Goal: Transaction & Acquisition: Book appointment/travel/reservation

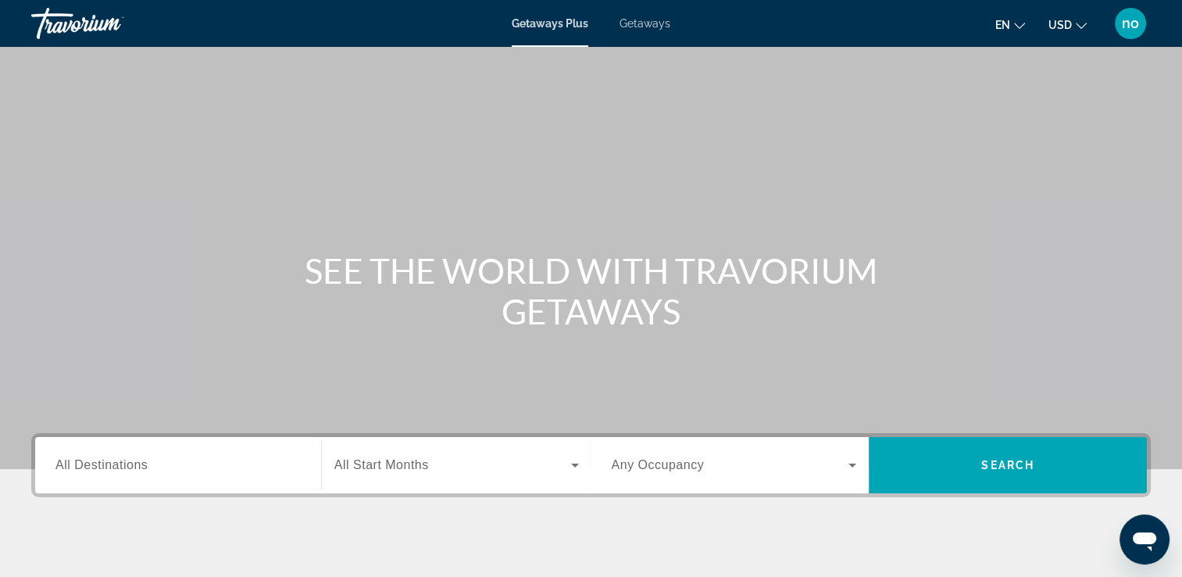
click at [649, 20] on span "Getaways" at bounding box center [645, 23] width 51 height 13
click at [149, 474] on div "Search widget" at bounding box center [177, 465] width 245 height 45
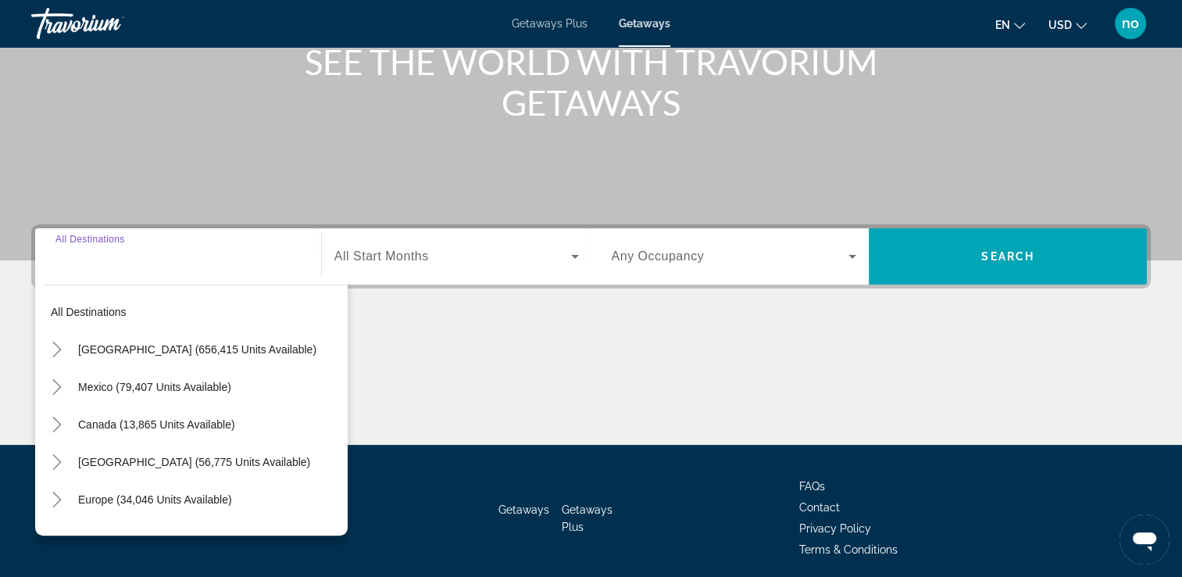
scroll to position [267, 0]
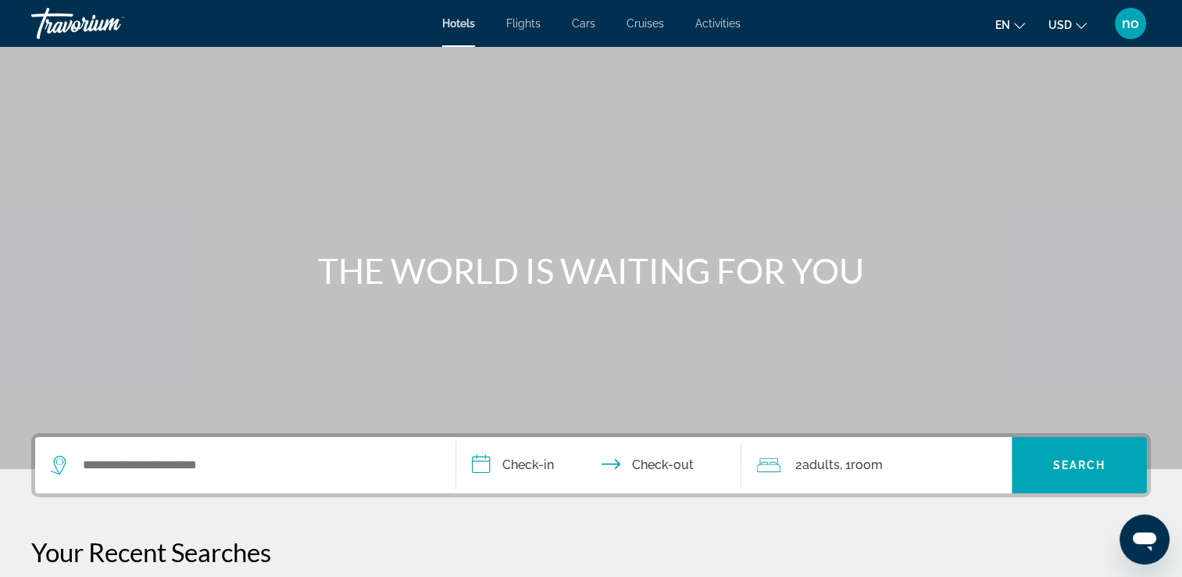
click at [650, 23] on span "Cruises" at bounding box center [646, 23] width 38 height 13
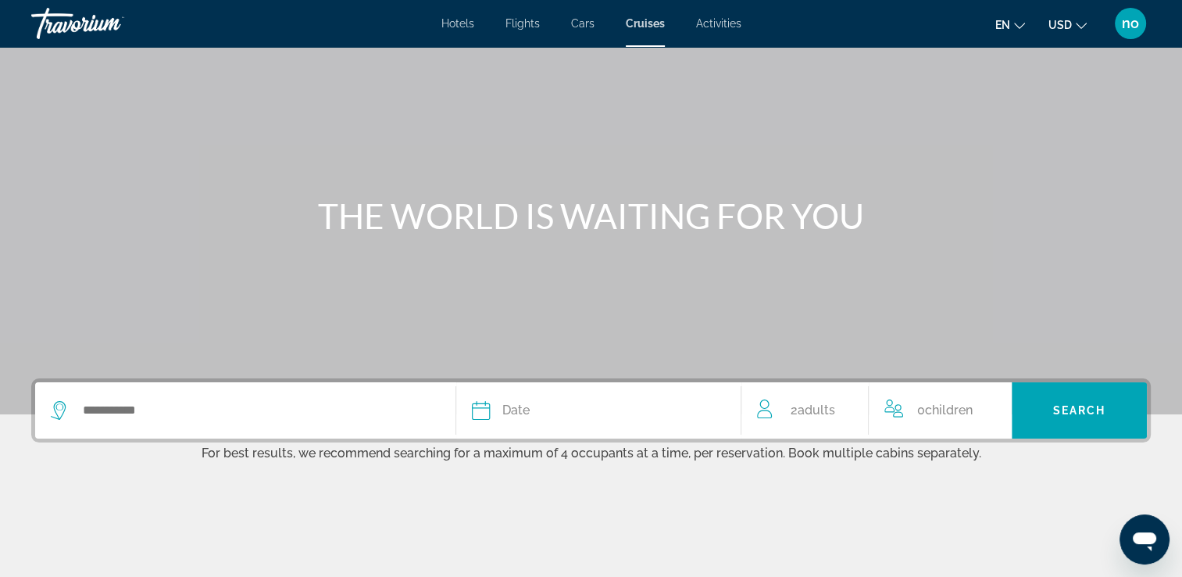
scroll to position [78, 0]
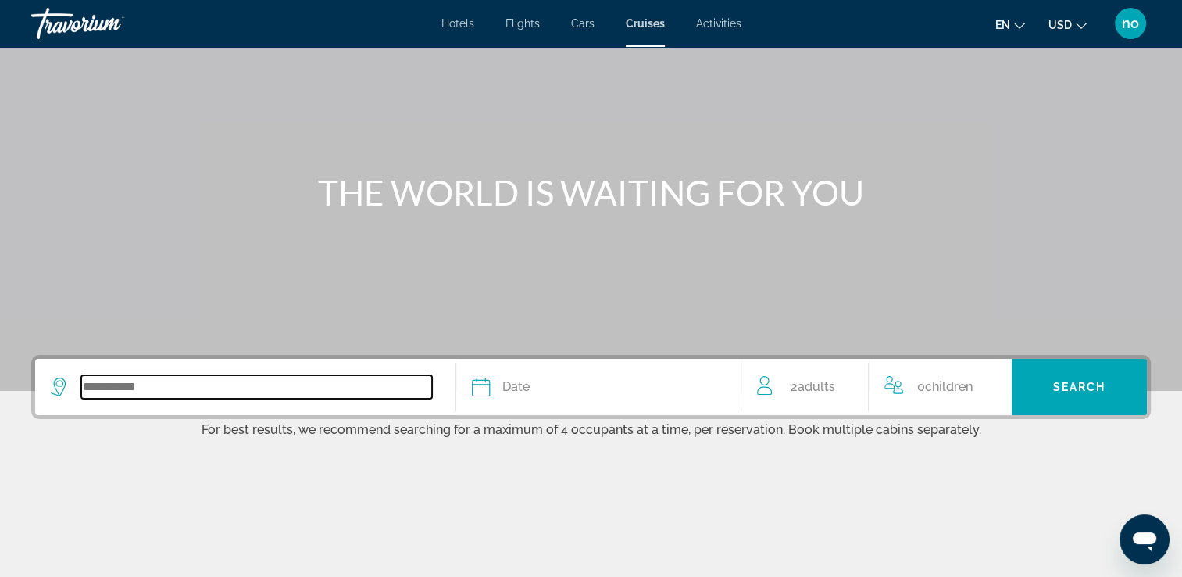
click at [153, 384] on input "Search widget" at bounding box center [256, 386] width 351 height 23
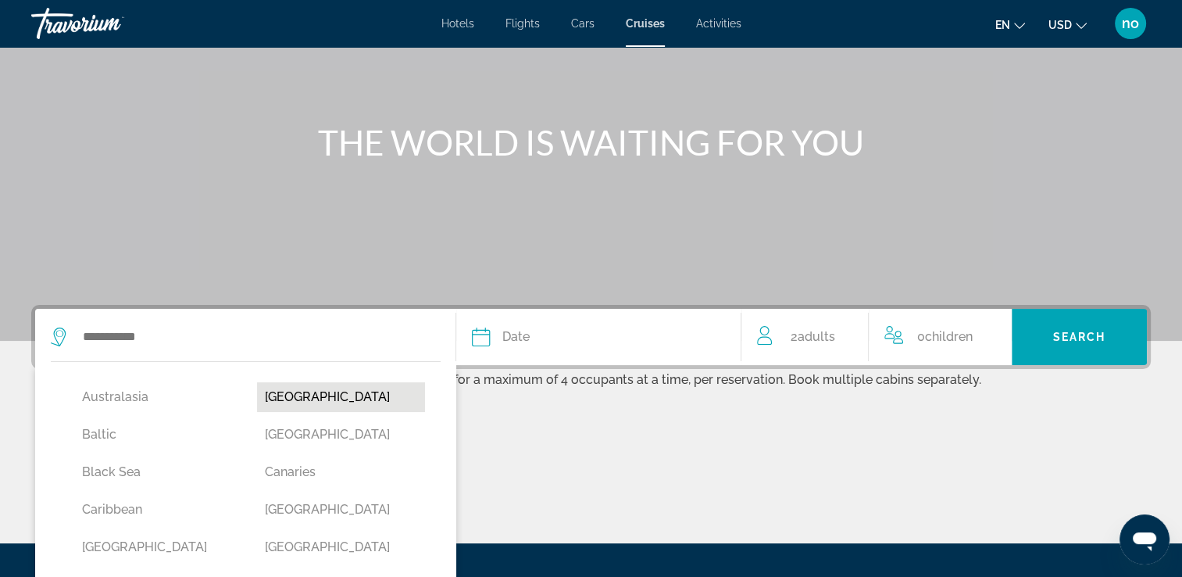
click at [284, 402] on button "[GEOGRAPHIC_DATA]" at bounding box center [340, 397] width 167 height 30
type input "*******"
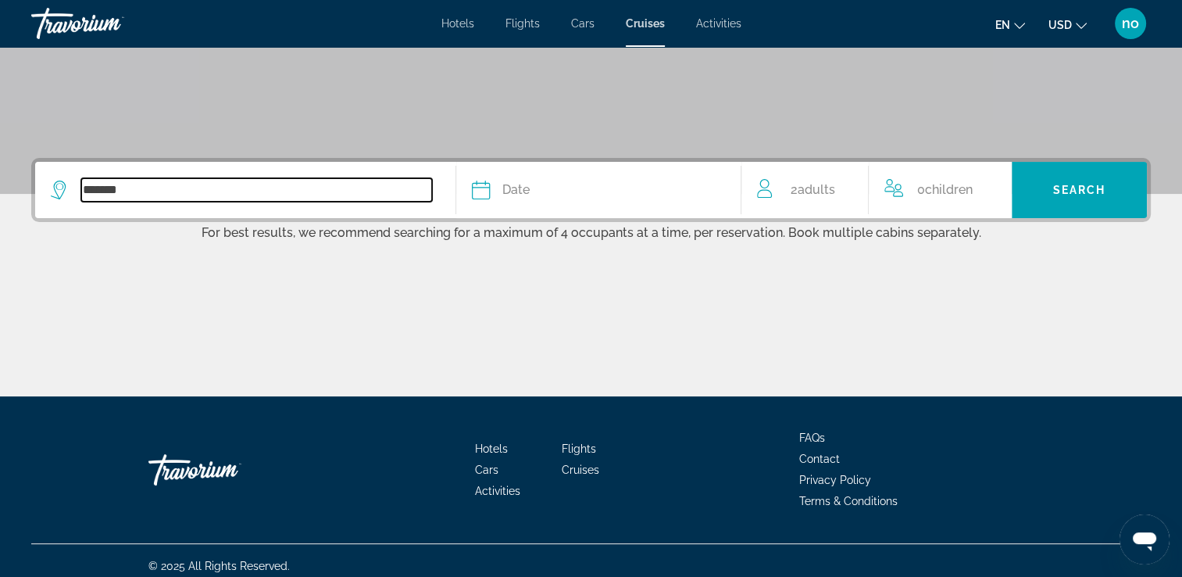
scroll to position [284, 0]
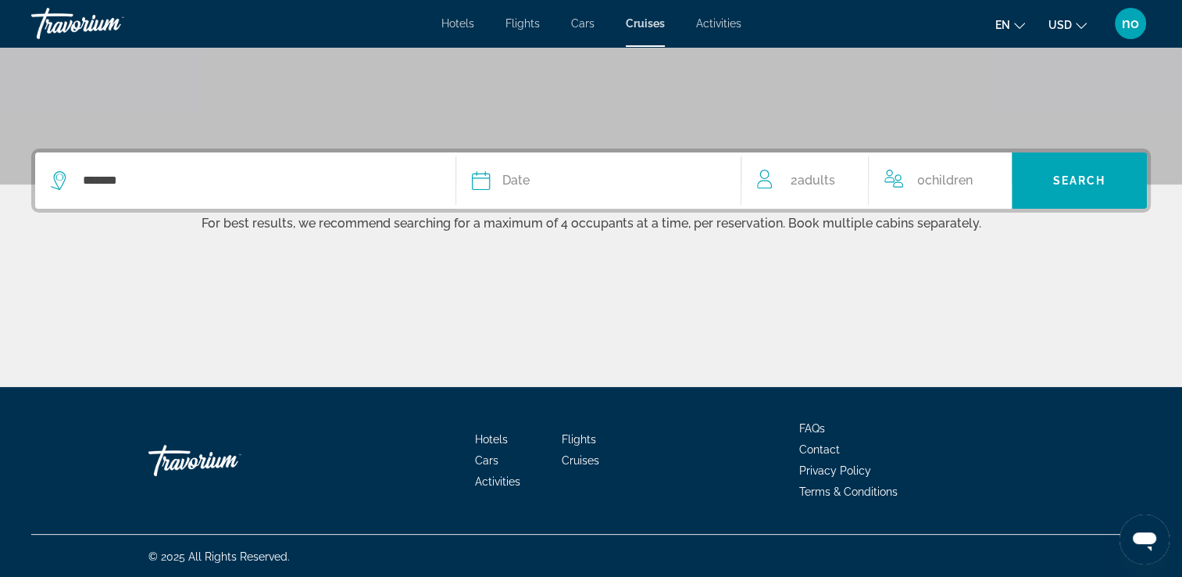
click at [485, 174] on icon "Search widget" at bounding box center [481, 180] width 18 height 19
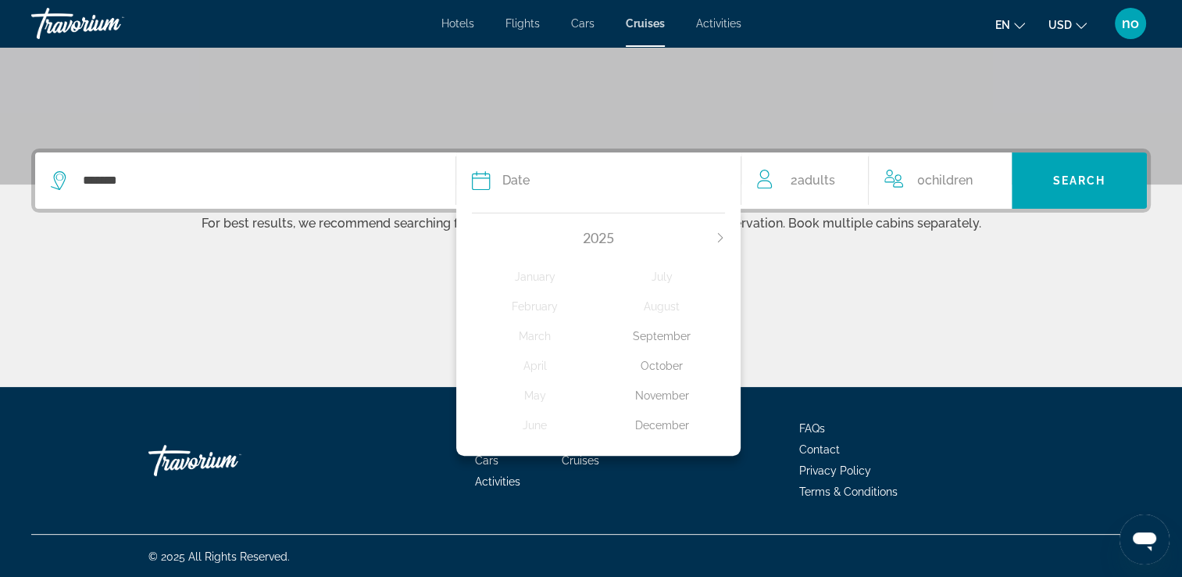
click at [718, 230] on div "2025" at bounding box center [599, 237] width 254 height 17
click at [610, 231] on span "2025" at bounding box center [598, 237] width 31 height 17
click at [720, 235] on icon "Next month" at bounding box center [720, 237] width 9 height 9
click at [536, 333] on div "March" at bounding box center [535, 336] width 127 height 28
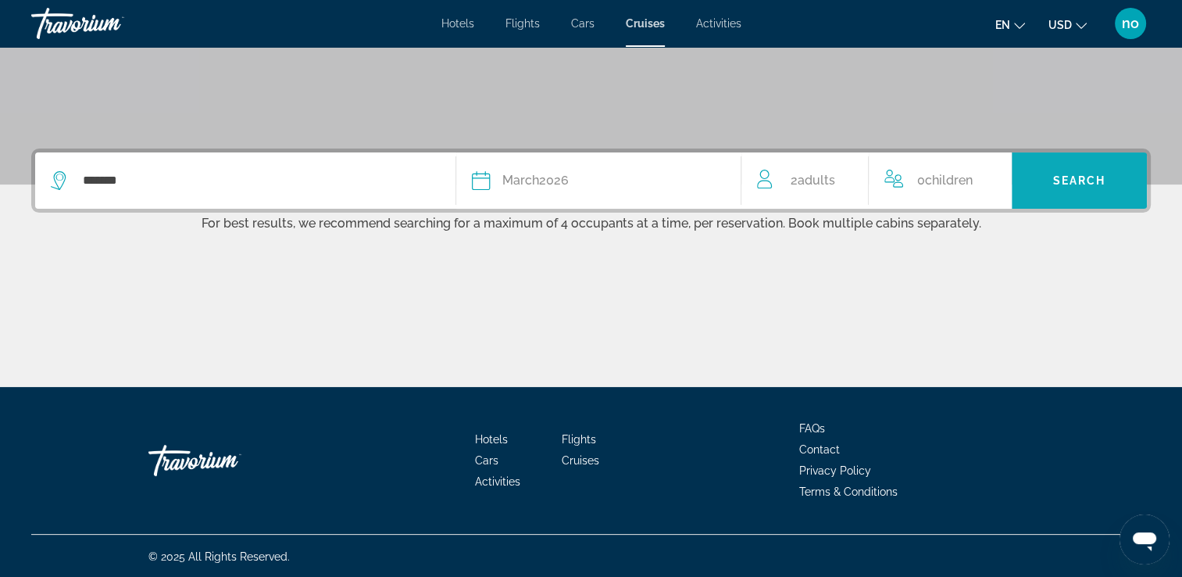
click at [1075, 191] on span "Search widget" at bounding box center [1079, 181] width 135 height 38
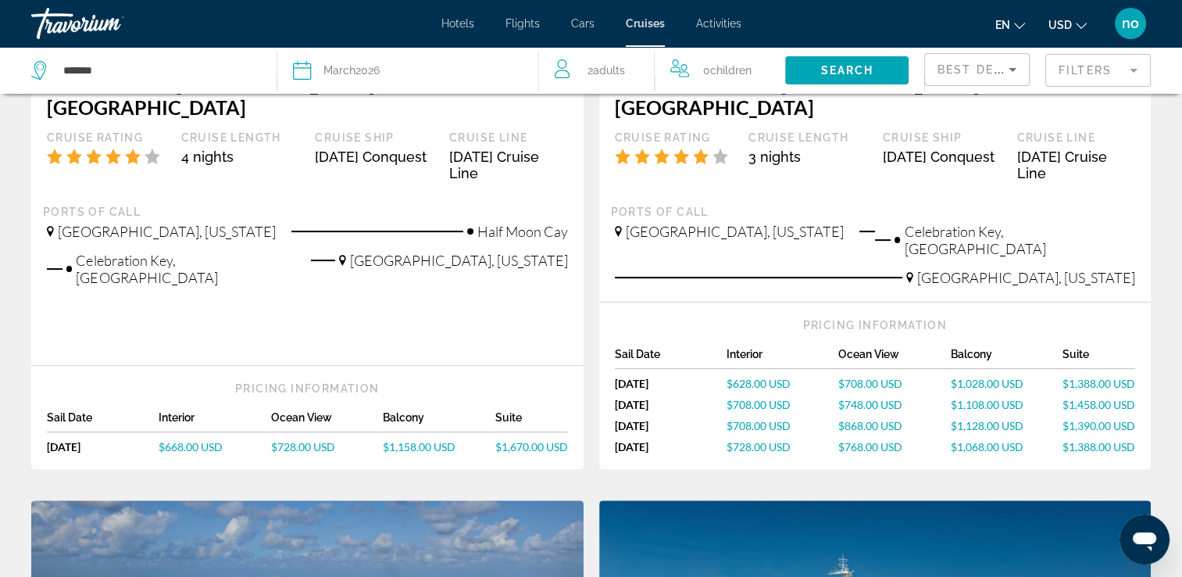
scroll to position [313, 0]
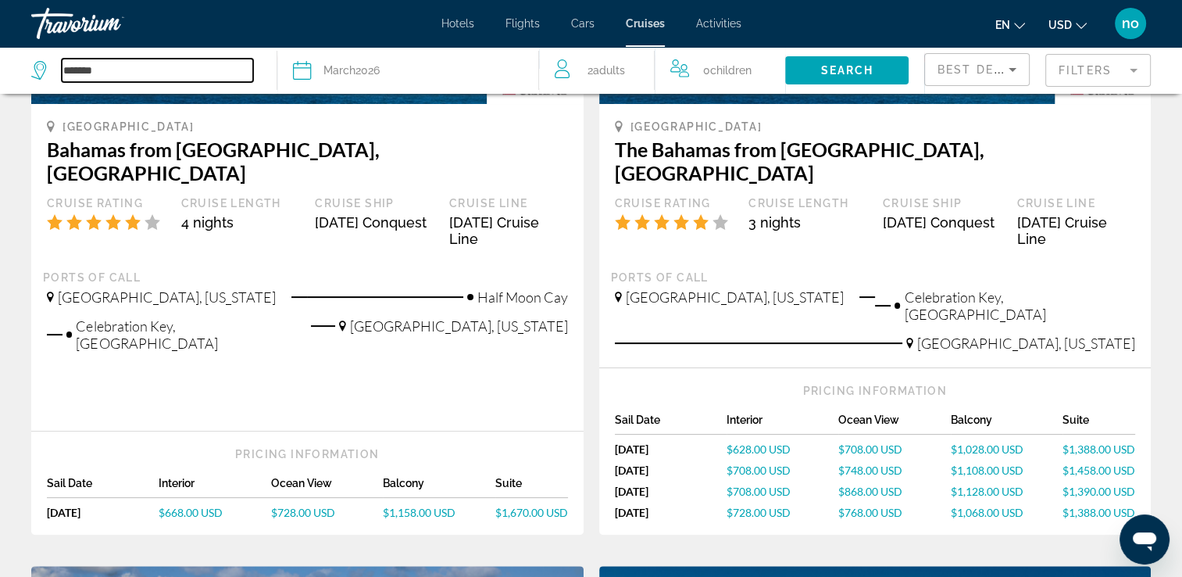
click at [85, 70] on input "*******" at bounding box center [157, 70] width 191 height 23
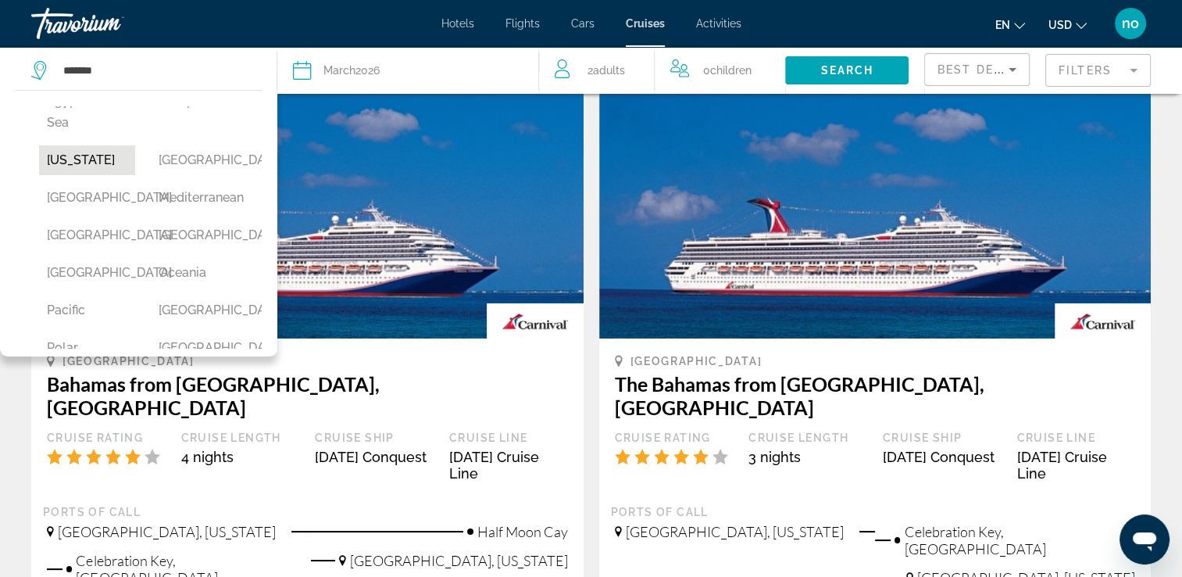
click at [77, 175] on button "[US_STATE]" at bounding box center [87, 160] width 96 height 30
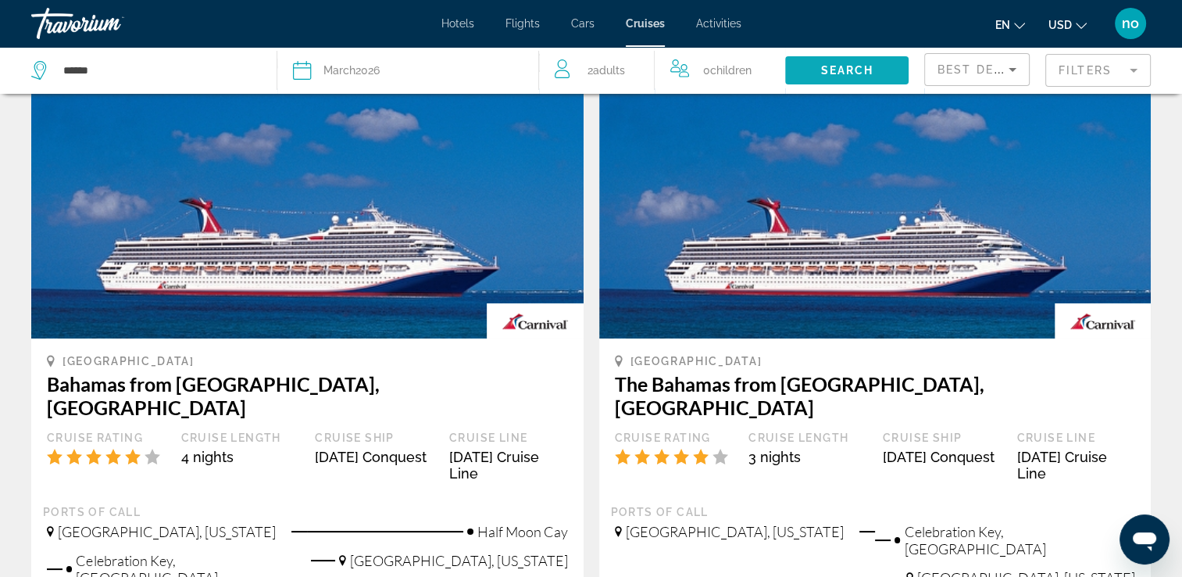
click at [814, 68] on span "Search widget" at bounding box center [846, 71] width 123 height 38
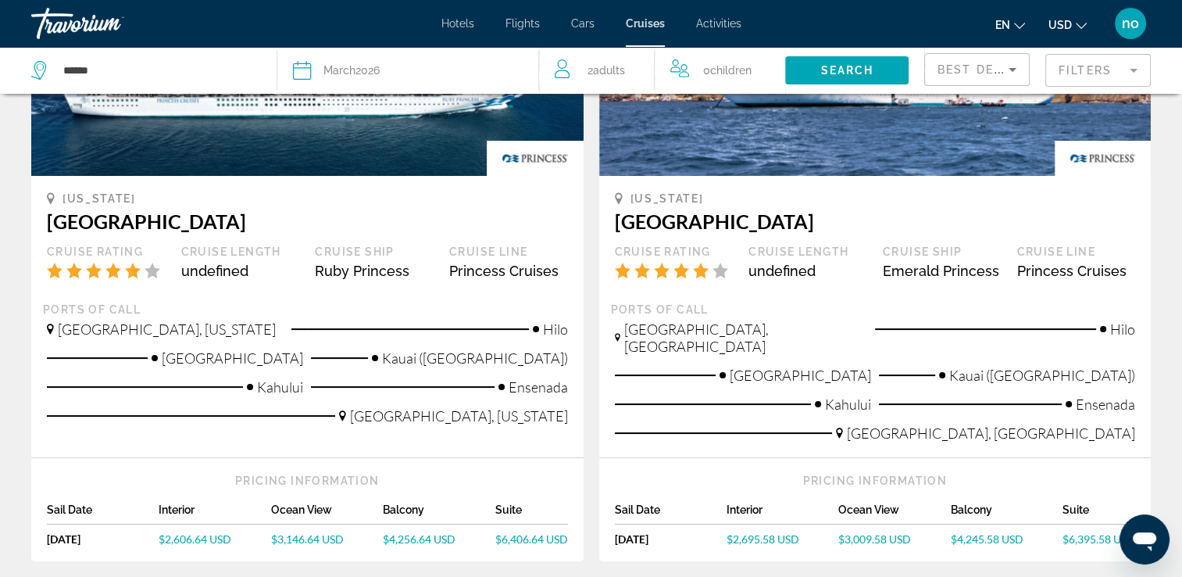
scroll to position [156, 0]
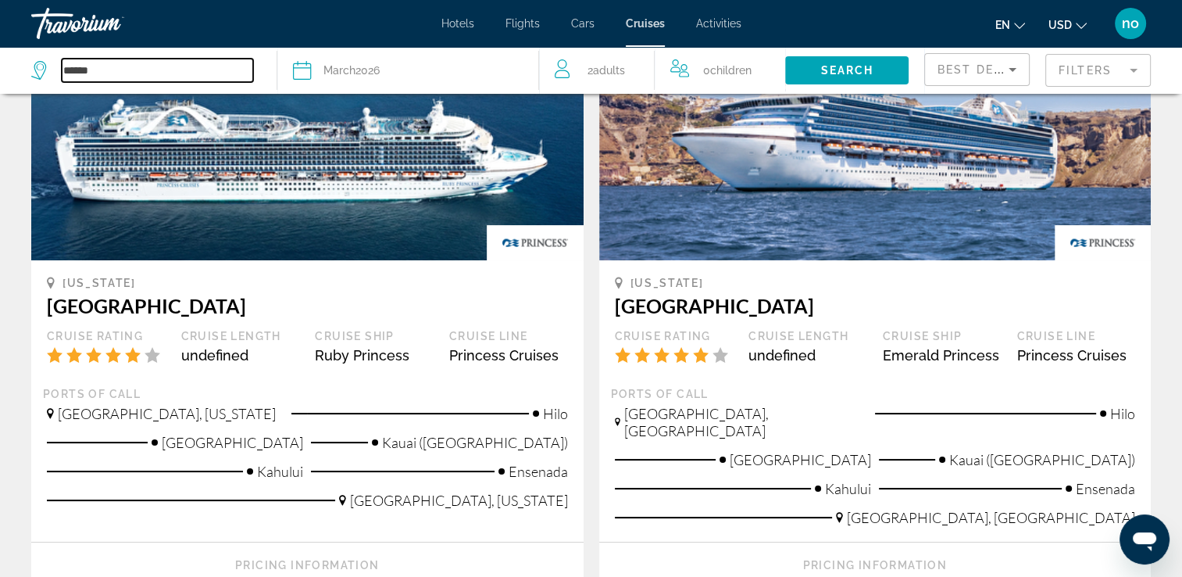
click at [103, 70] on input "******" at bounding box center [157, 70] width 191 height 23
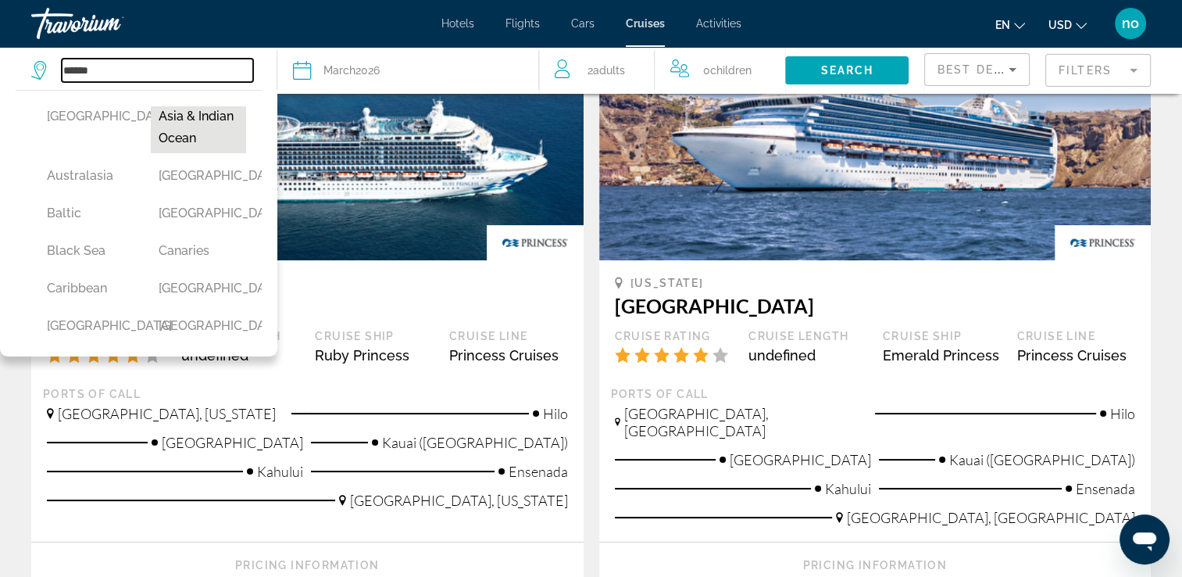
scroll to position [78, 0]
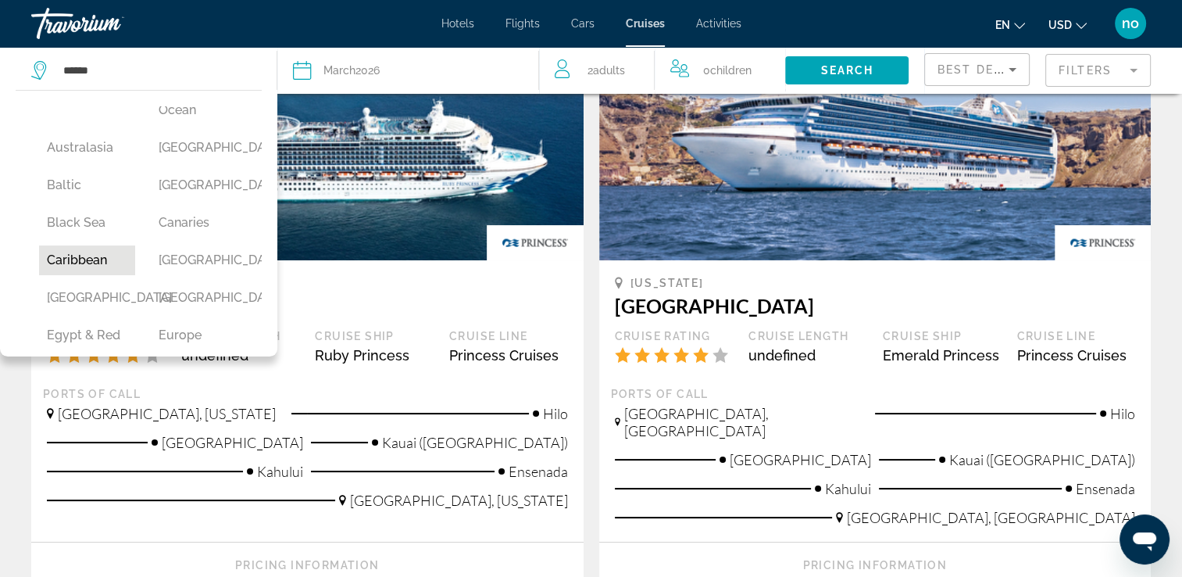
click at [100, 275] on button "Caribbean" at bounding box center [87, 260] width 96 height 30
type input "*********"
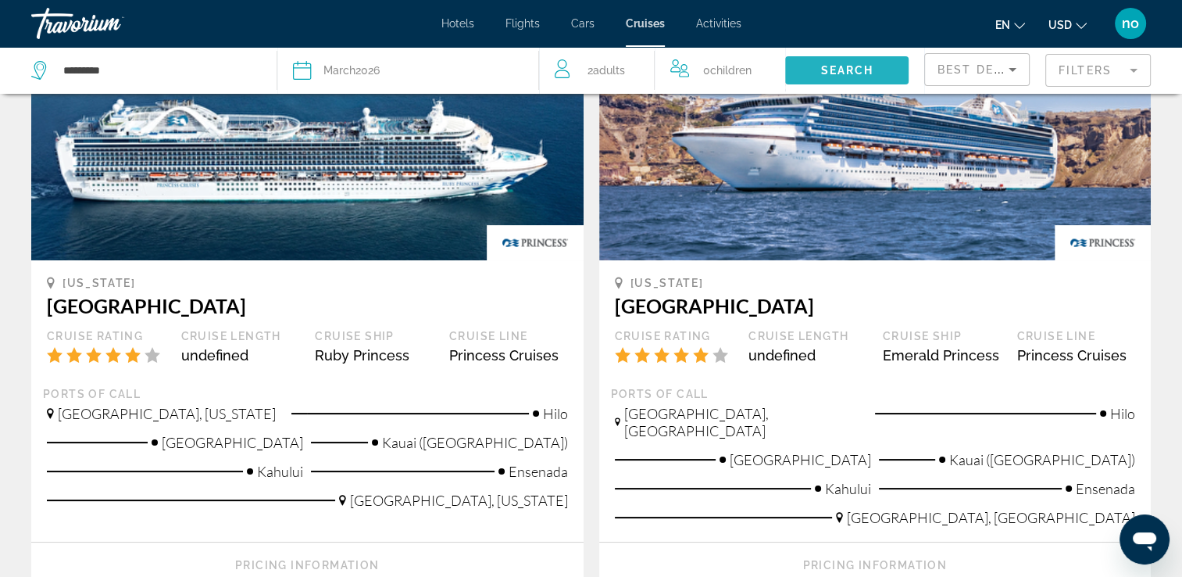
click at [822, 70] on span "Search" at bounding box center [847, 70] width 53 height 13
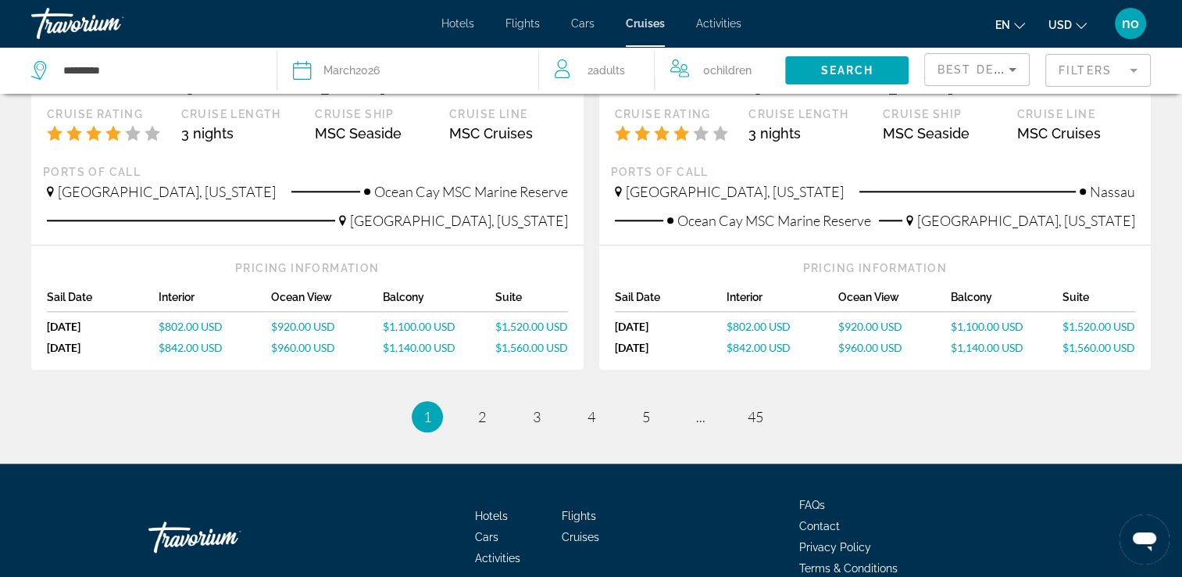
scroll to position [1641, 0]
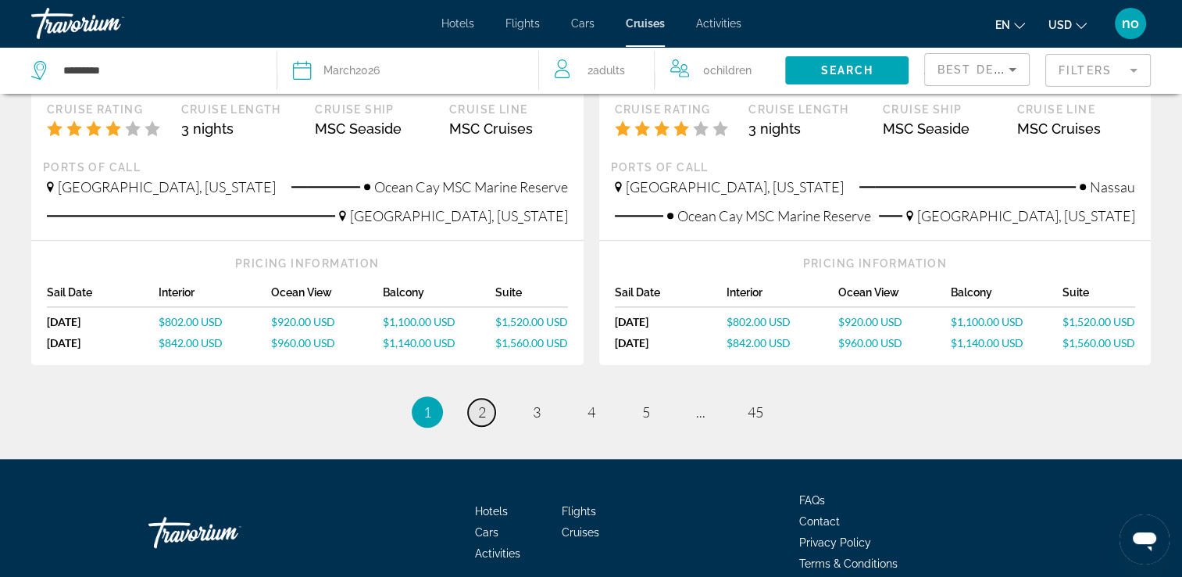
click at [492, 409] on link "page 2" at bounding box center [481, 412] width 27 height 27
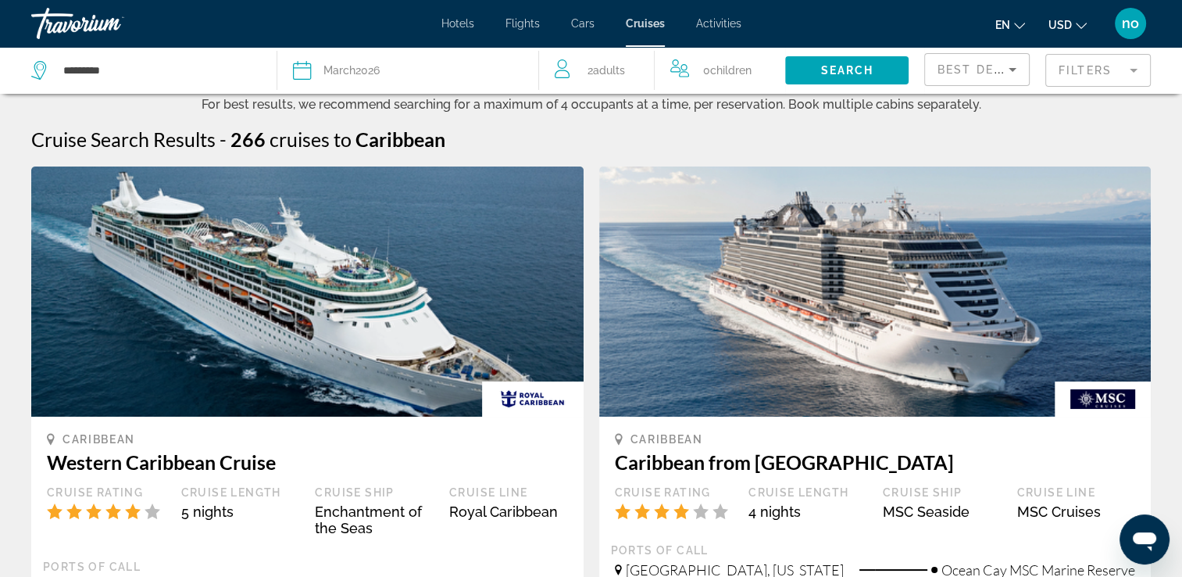
click at [1113, 77] on mat-form-field "Filters" at bounding box center [1098, 70] width 105 height 33
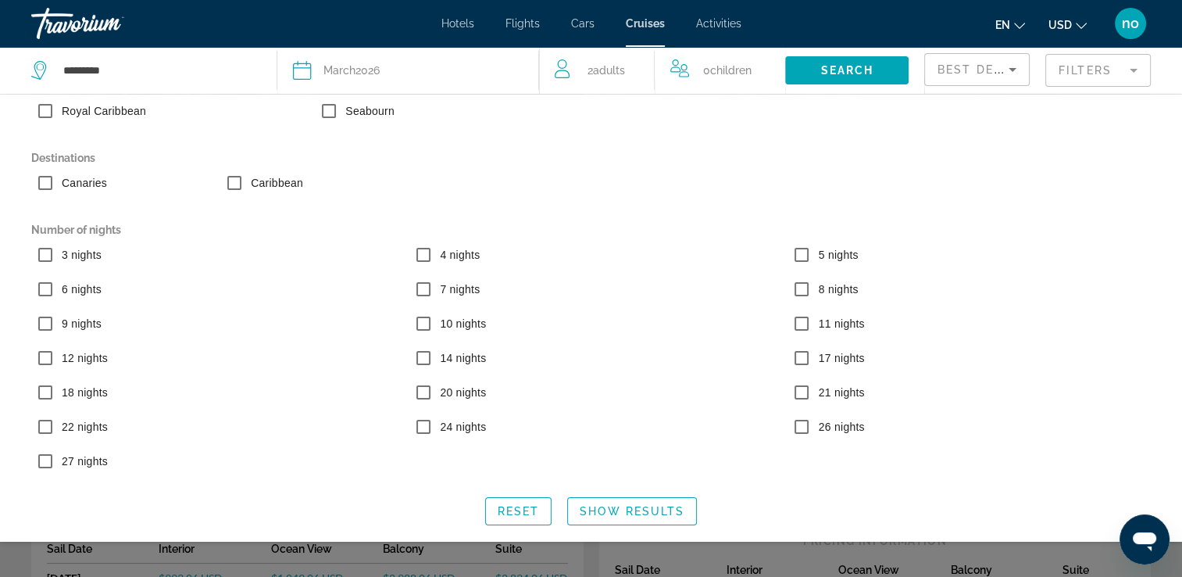
scroll to position [156, 0]
drag, startPoint x: 997, startPoint y: 546, endPoint x: 984, endPoint y: 538, distance: 15.8
click at [992, 544] on div "Search widget" at bounding box center [591, 402] width 1182 height 350
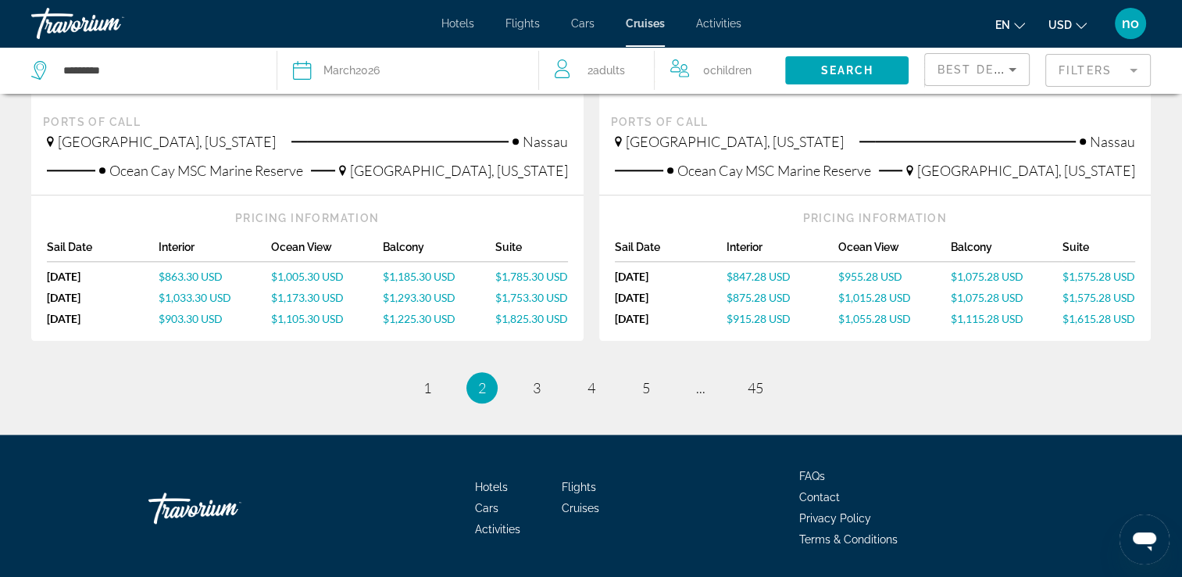
scroll to position [1713, 0]
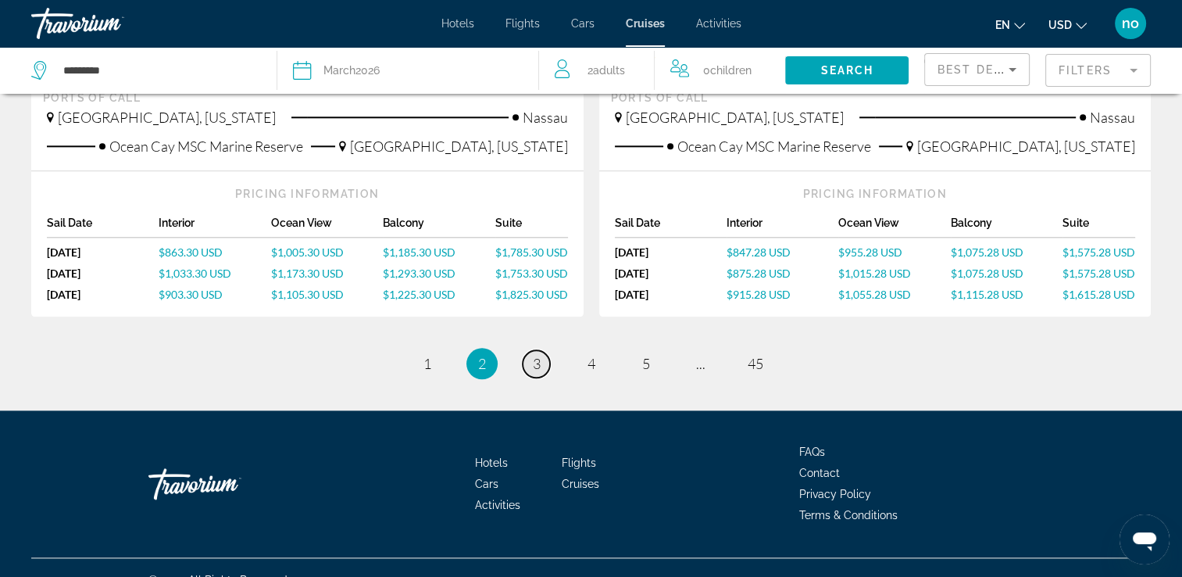
click at [541, 350] on link "page 3" at bounding box center [536, 363] width 27 height 27
